Goal: Task Accomplishment & Management: Manage account settings

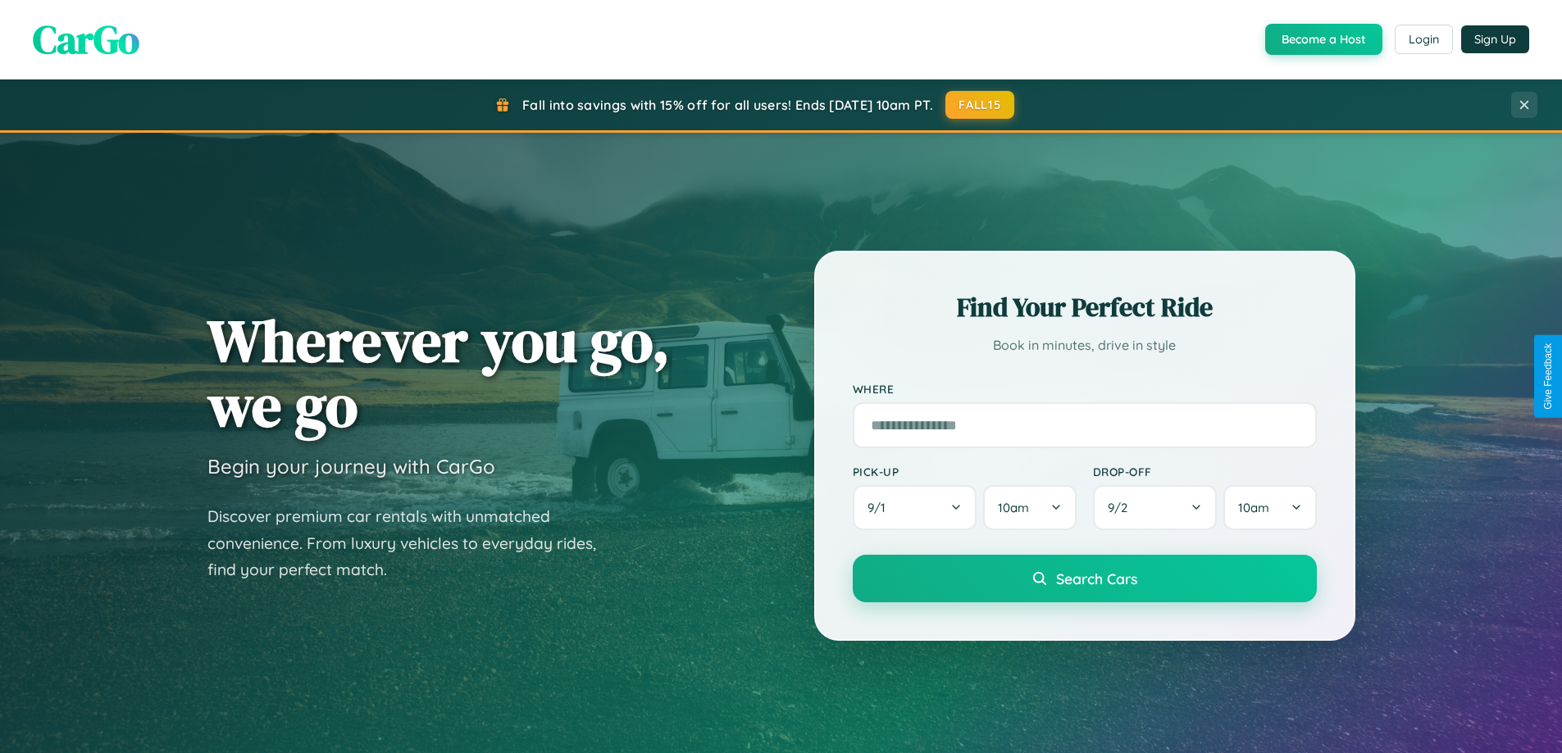
scroll to position [3154, 0]
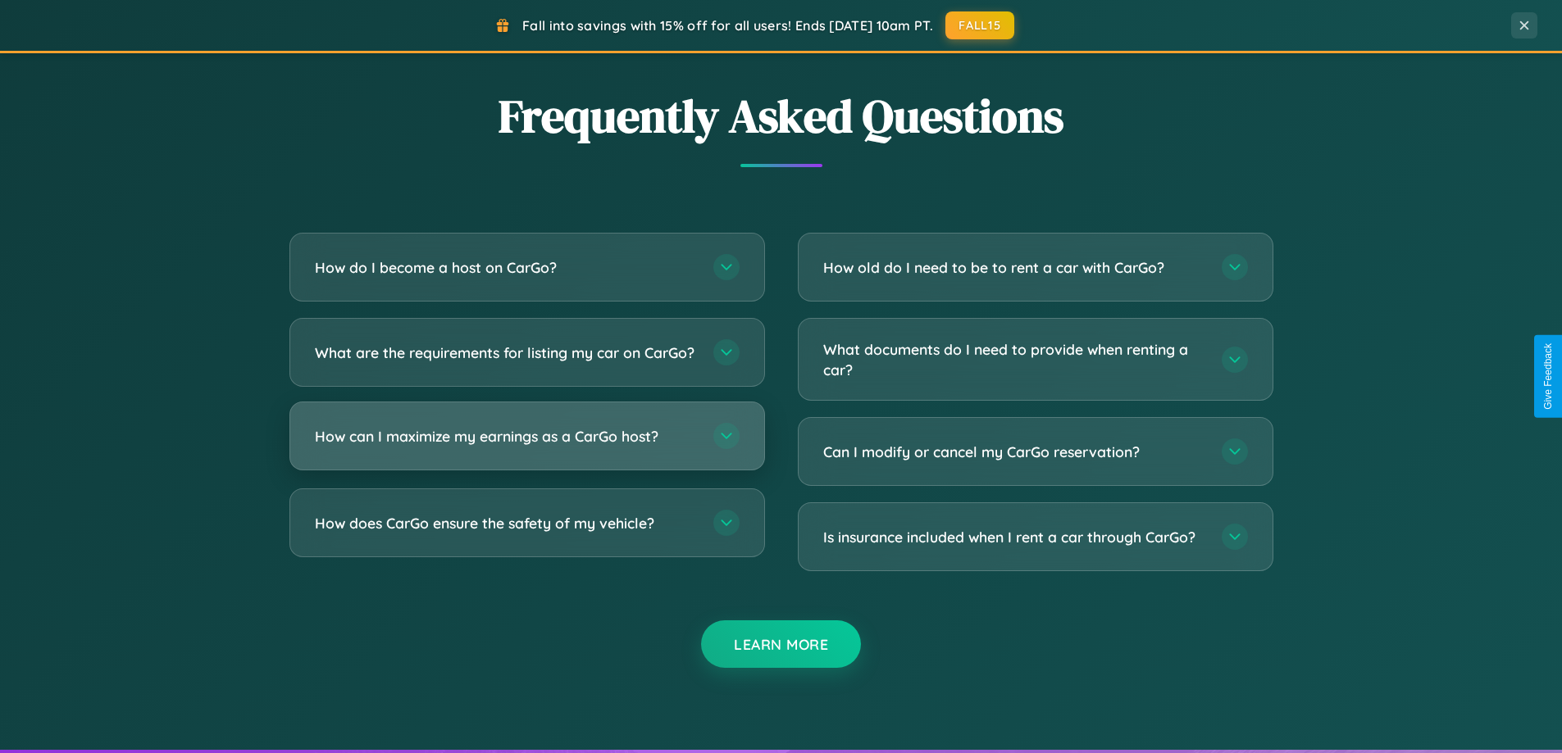
click at [526, 447] on h3 "How can I maximize my earnings as a CarGo host?" at bounding box center [506, 436] width 382 height 20
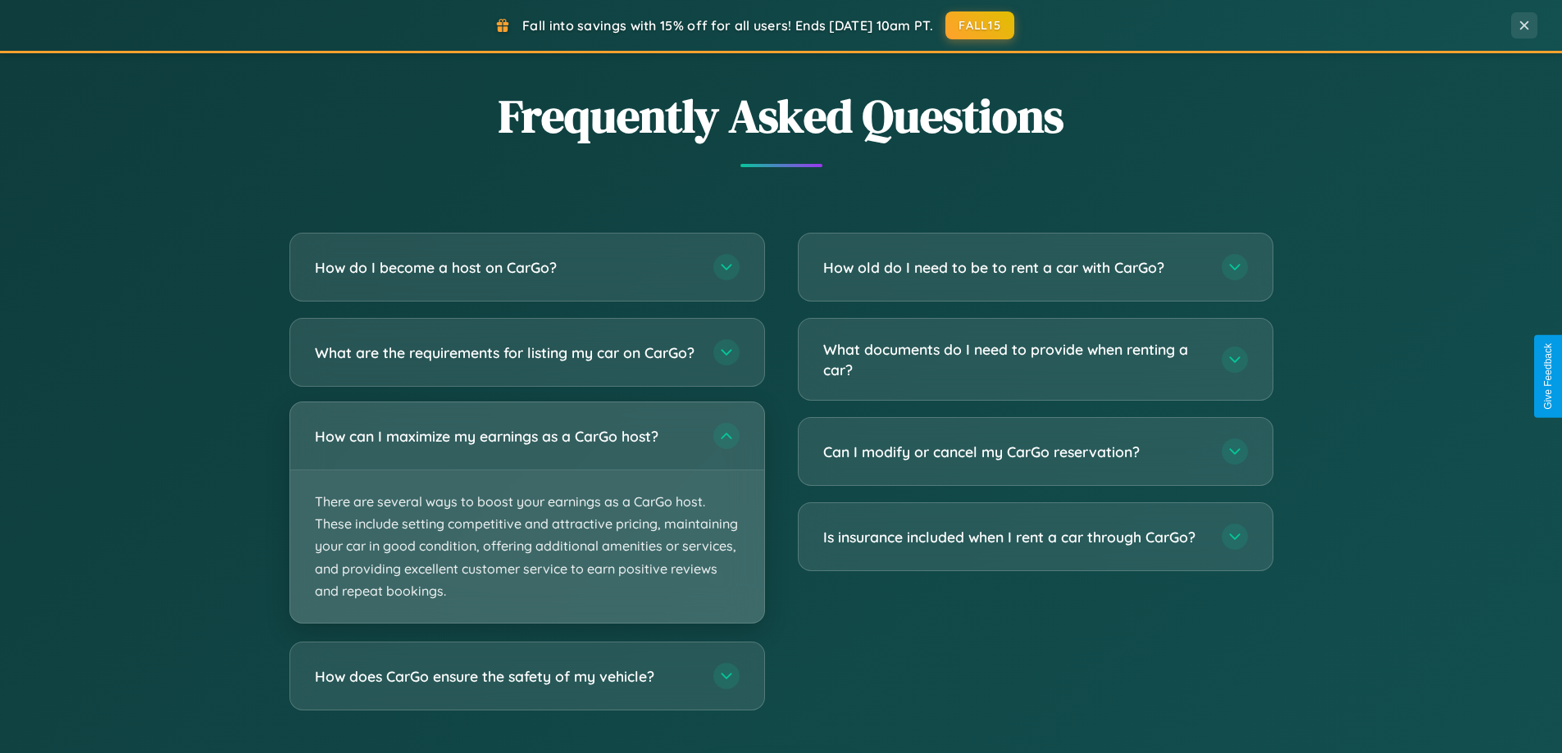
click at [526, 526] on p "There are several ways to boost your earnings as a CarGo host. These include se…" at bounding box center [527, 547] width 474 height 152
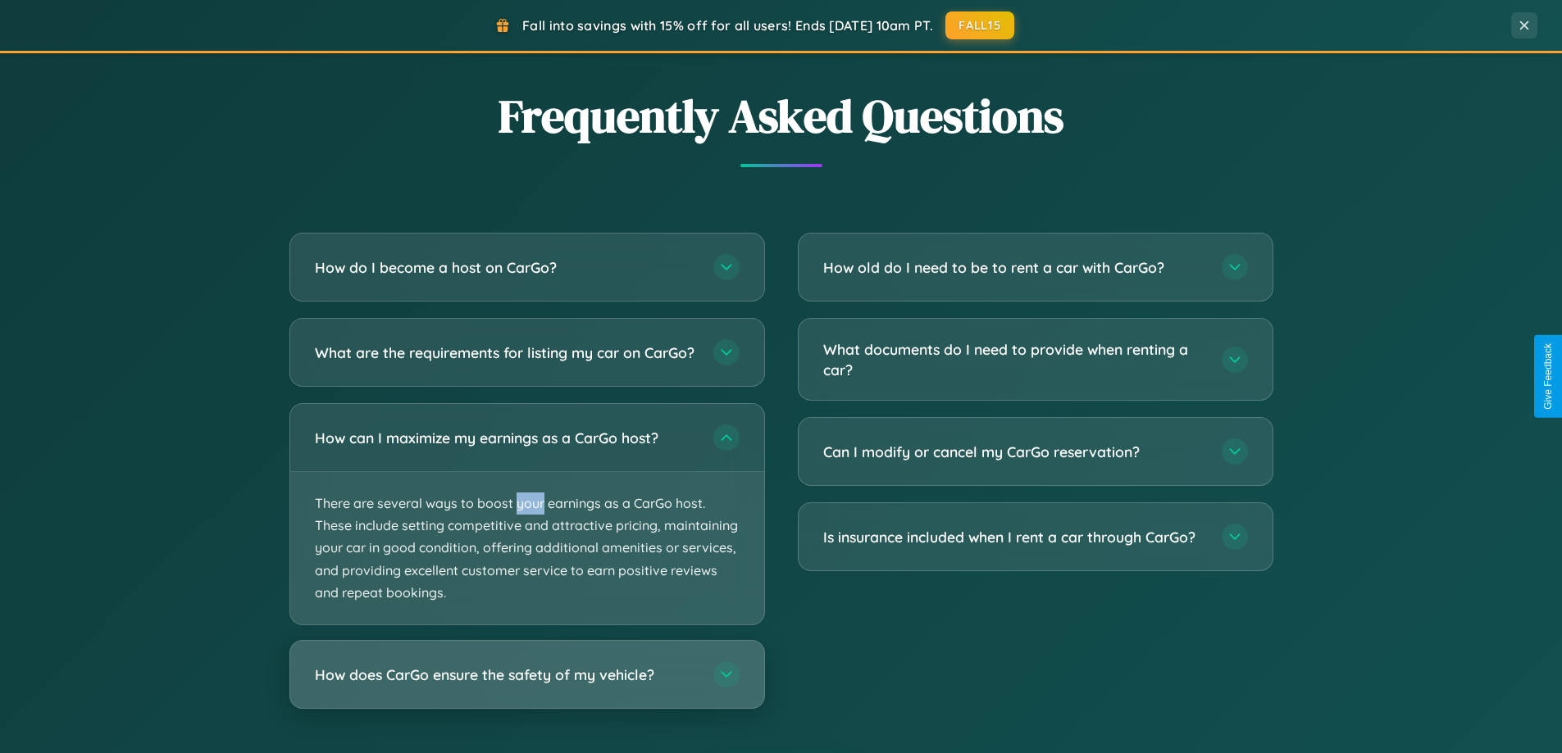
click at [526, 685] on h3 "How does CarGo ensure the safety of my vehicle?" at bounding box center [506, 675] width 382 height 20
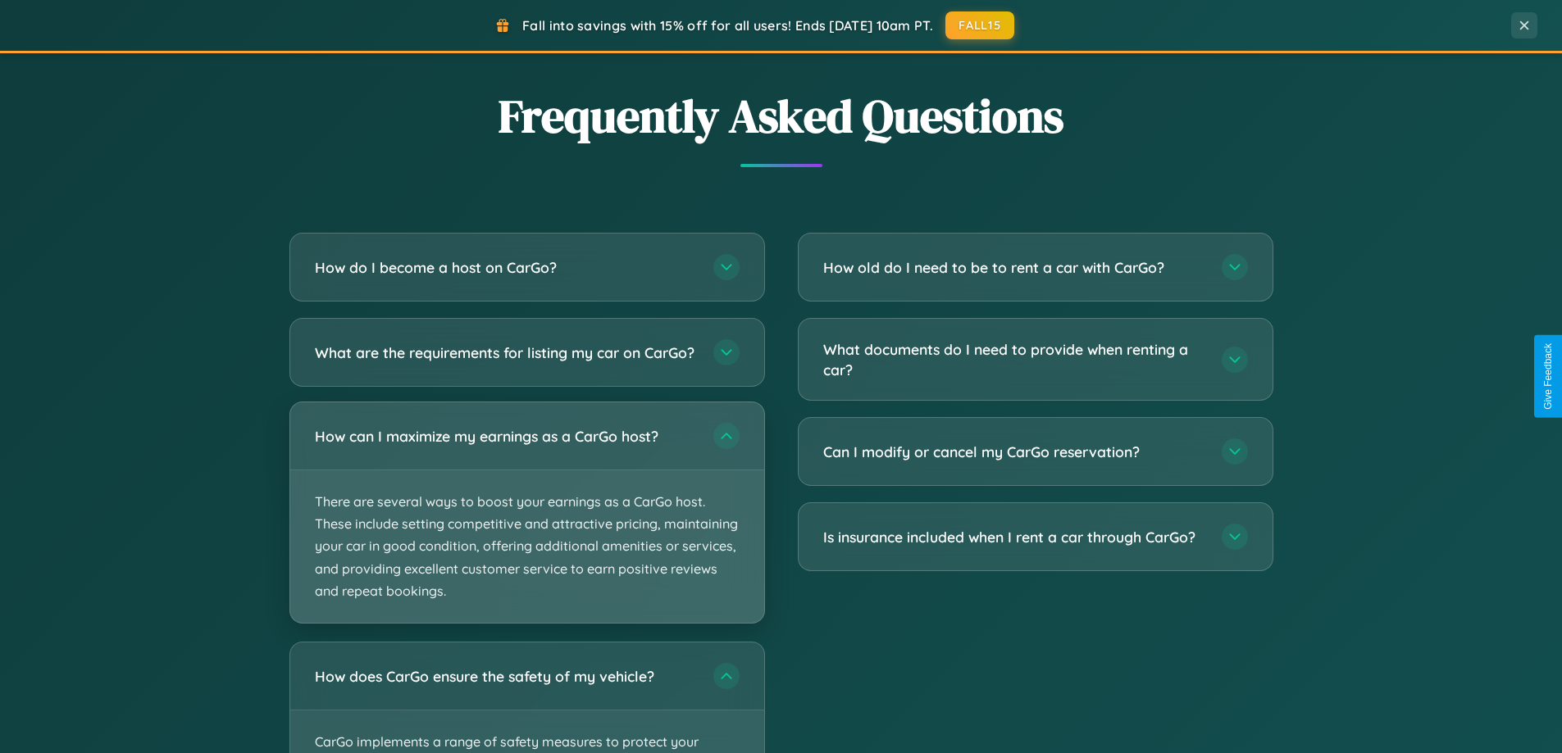
click at [526, 528] on p "There are several ways to boost your earnings as a CarGo host. These include se…" at bounding box center [527, 547] width 474 height 152
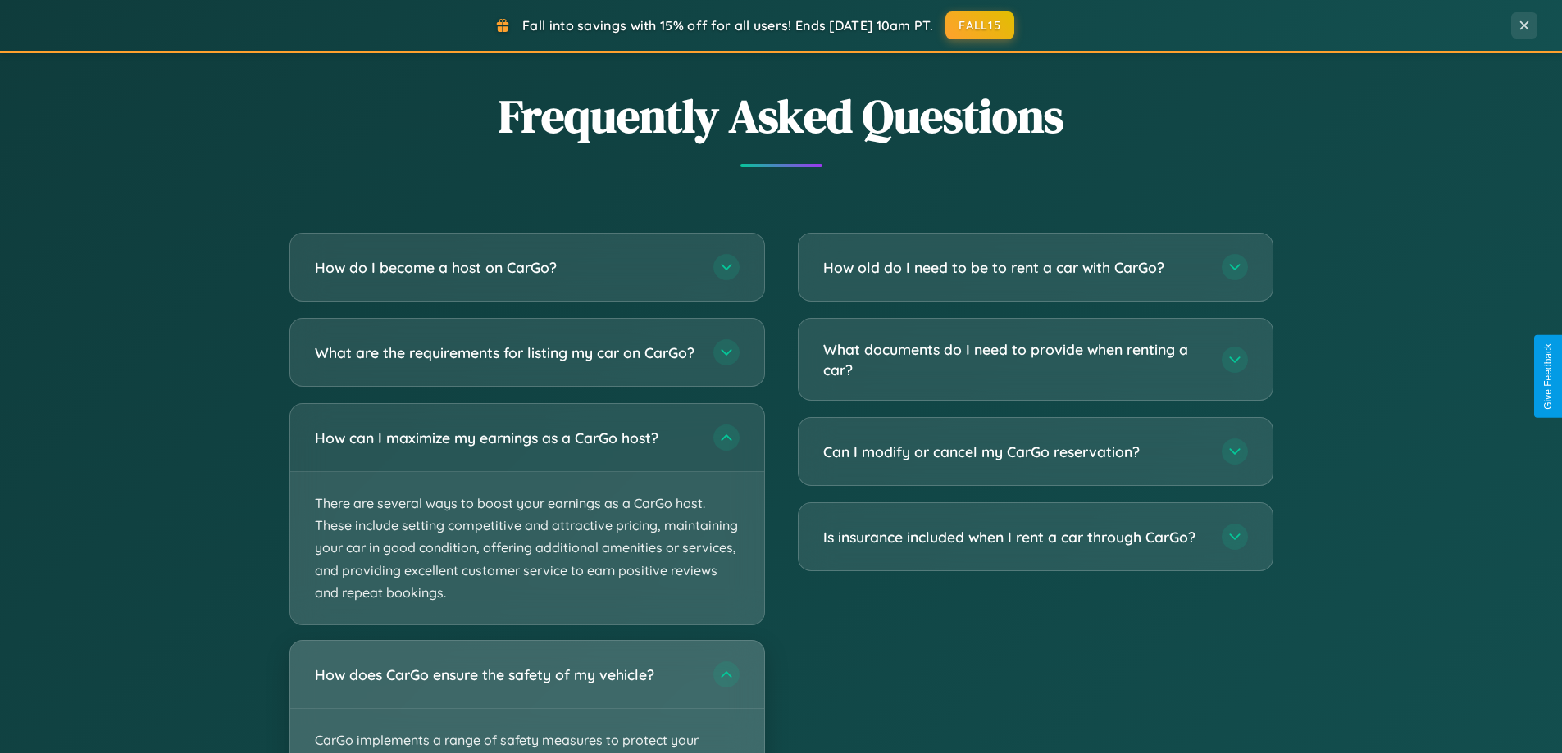
click at [526, 704] on div "How does CarGo ensure the safety of my vehicle?" at bounding box center [527, 674] width 474 height 67
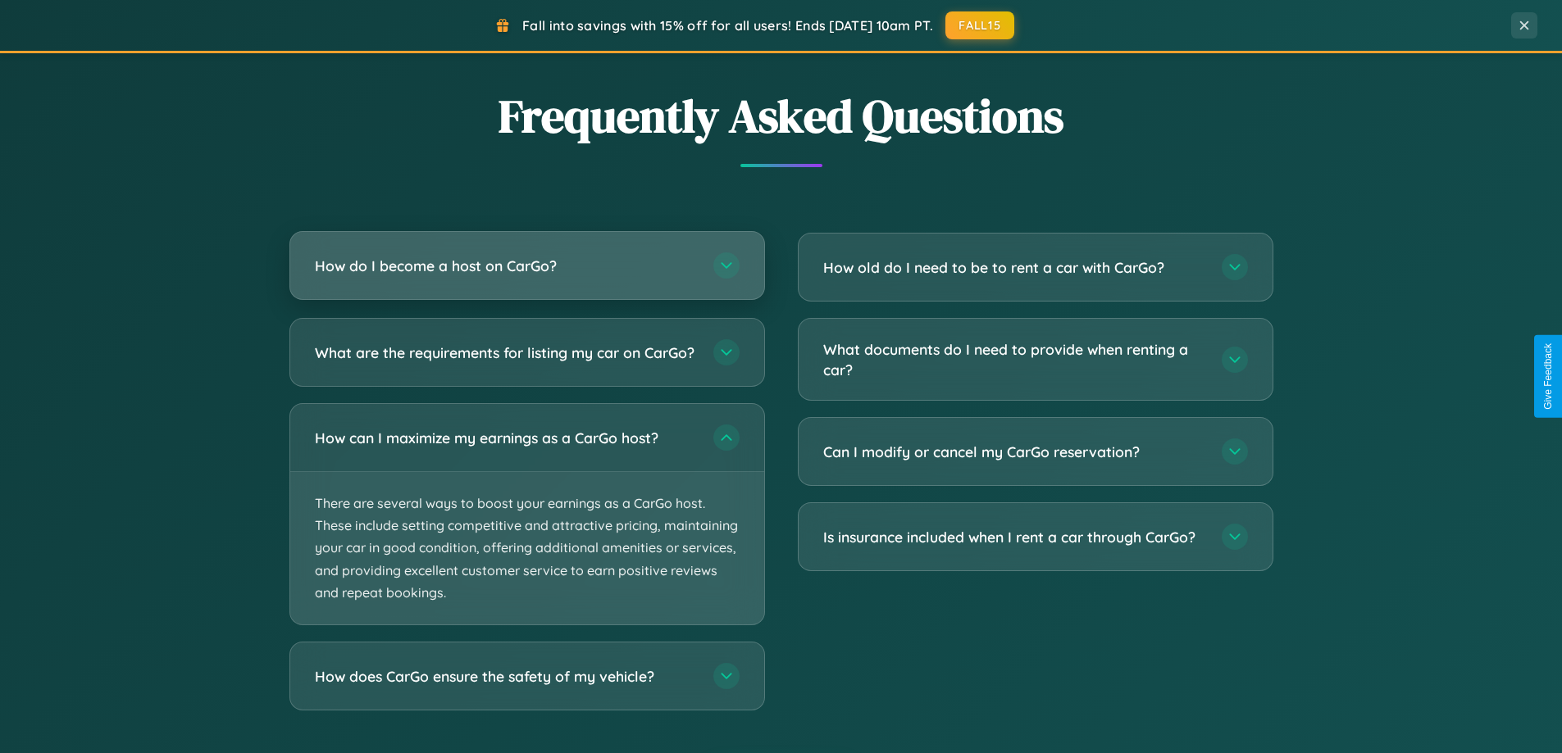
click at [526, 266] on h3 "How do I become a host on CarGo?" at bounding box center [506, 266] width 382 height 20
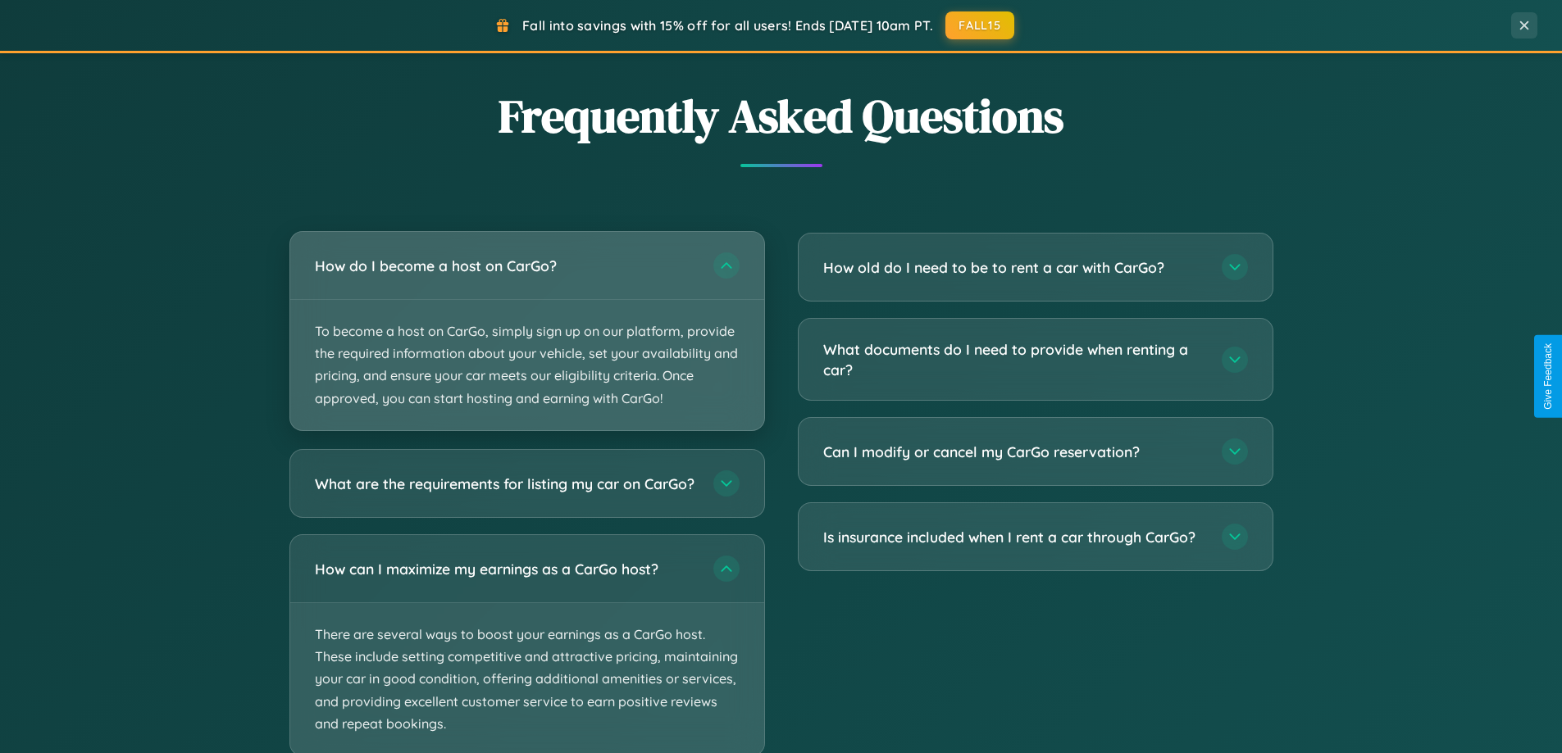
scroll to position [0, 0]
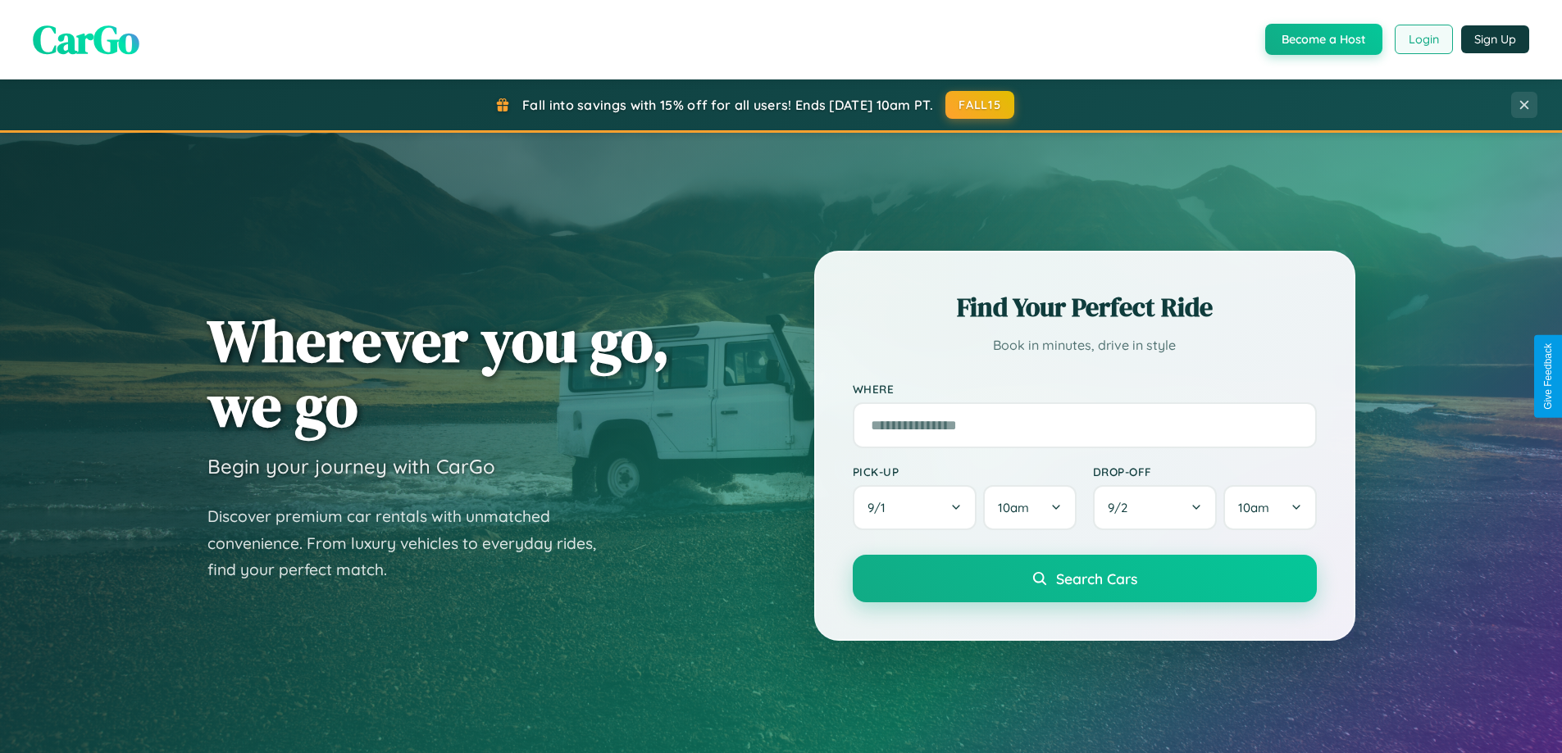
click at [1422, 39] on button "Login" at bounding box center [1423, 40] width 58 height 30
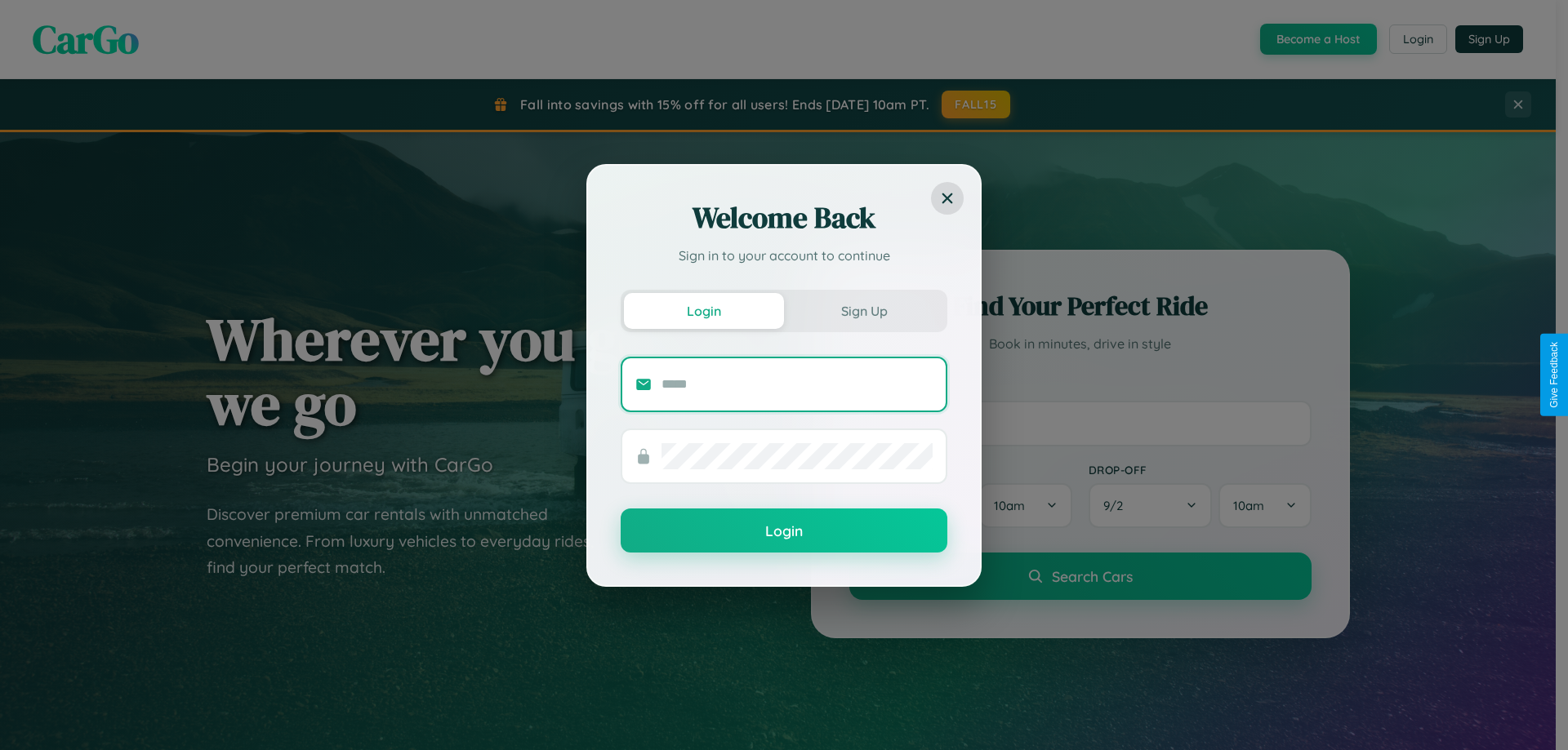
click at [797, 383] on input "text" at bounding box center [797, 384] width 271 height 26
type input "**********"
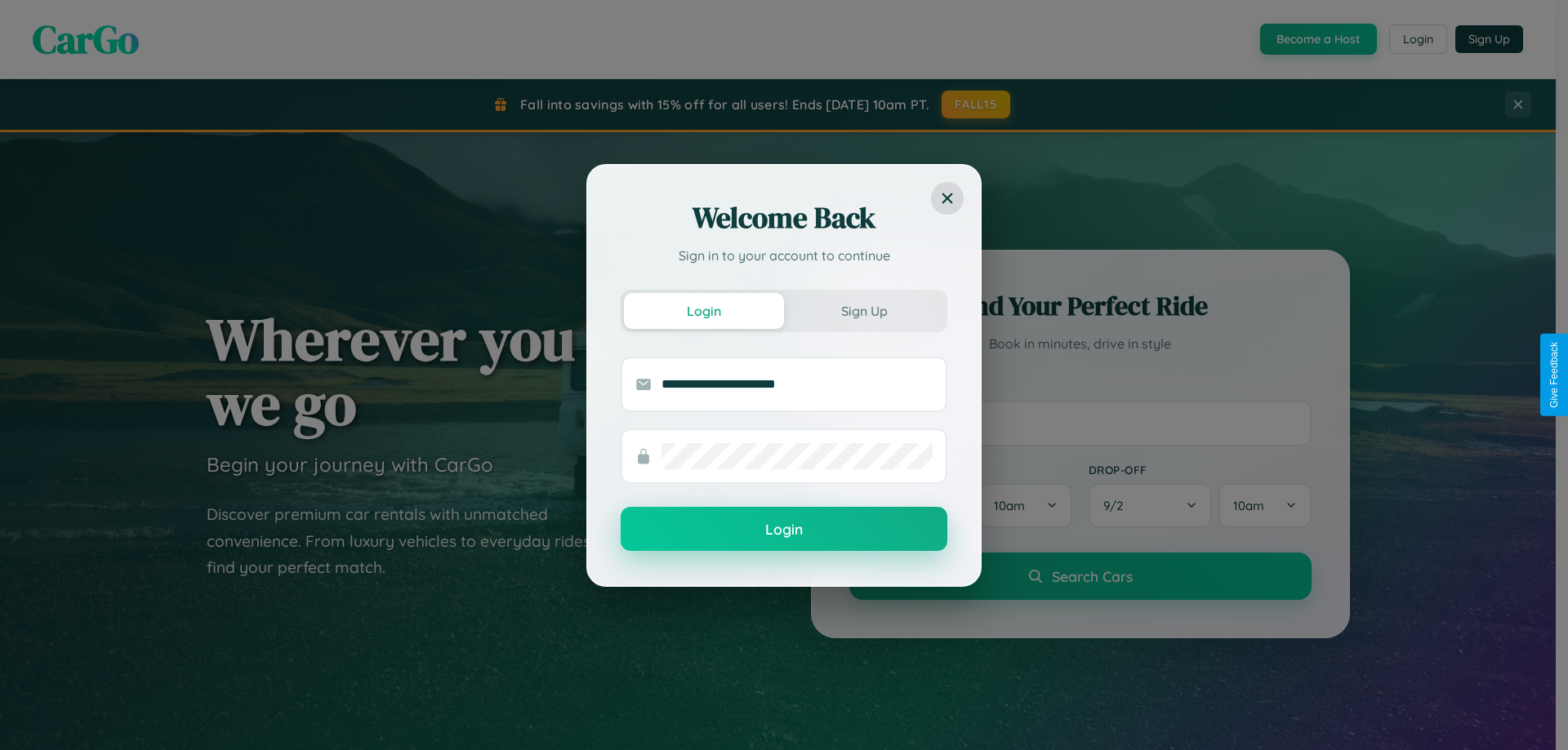
click at [784, 530] on button "Login" at bounding box center [784, 529] width 327 height 44
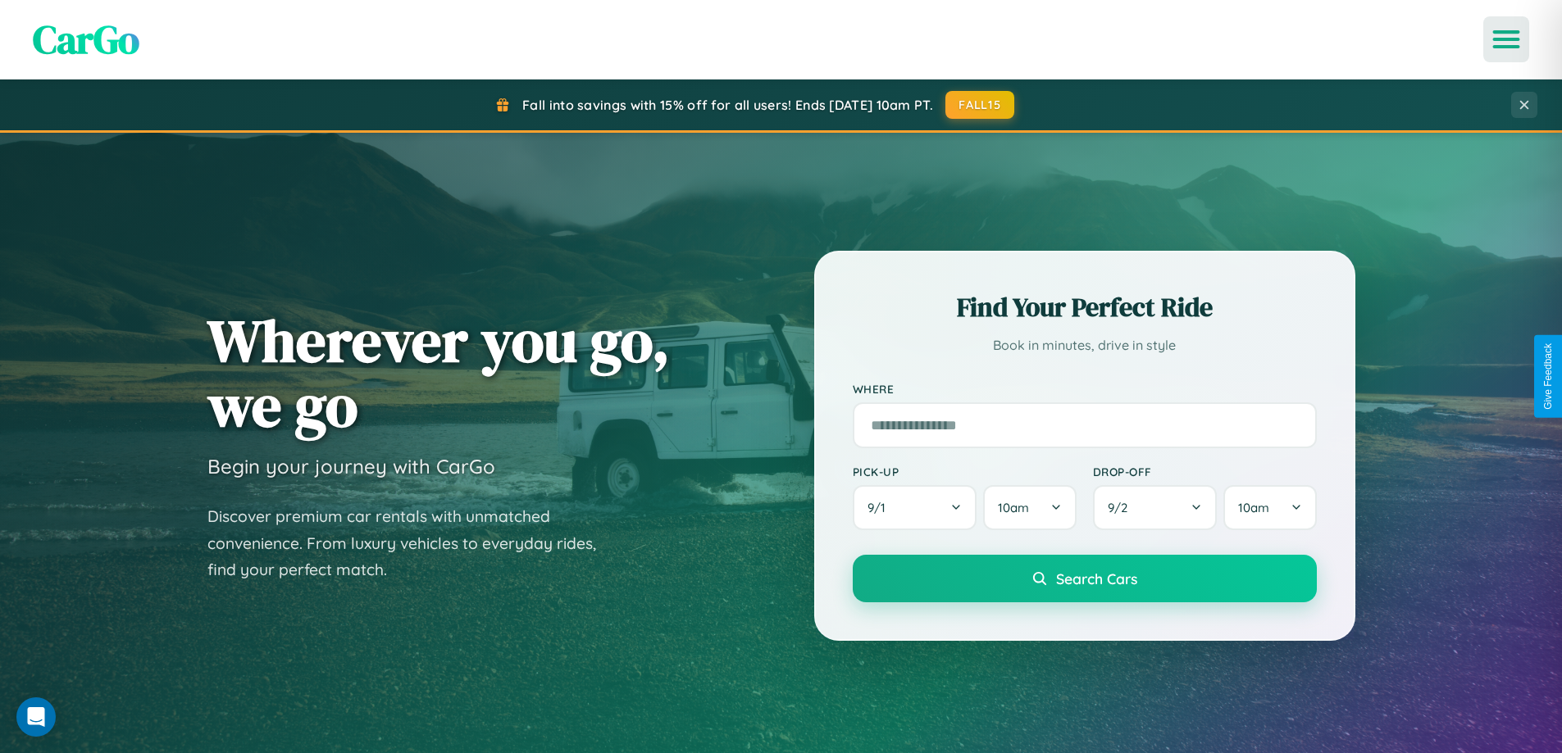
click at [1506, 39] on icon "Open menu" at bounding box center [1506, 39] width 24 height 15
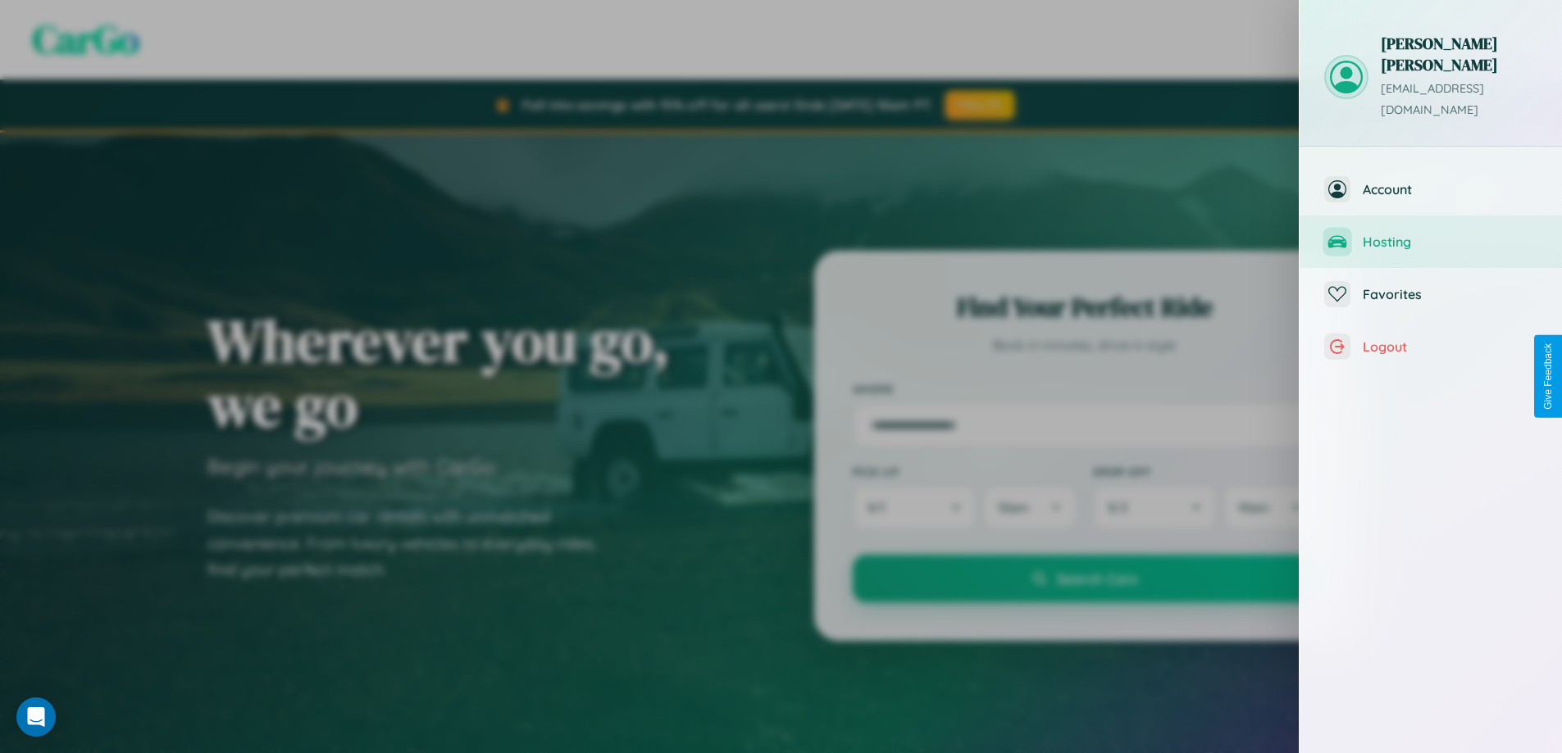
click at [1431, 234] on span "Hosting" at bounding box center [1449, 242] width 175 height 16
